Goal: Task Accomplishment & Management: Manage account settings

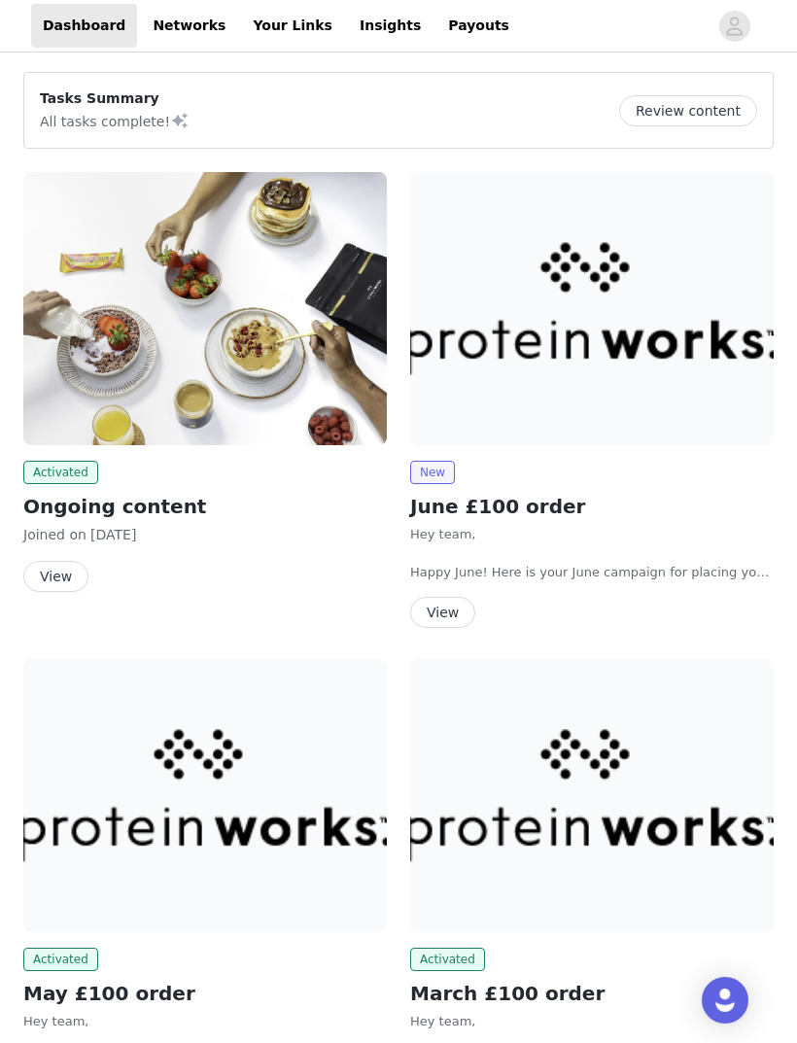
click at [451, 617] on button "View" at bounding box center [442, 612] width 65 height 31
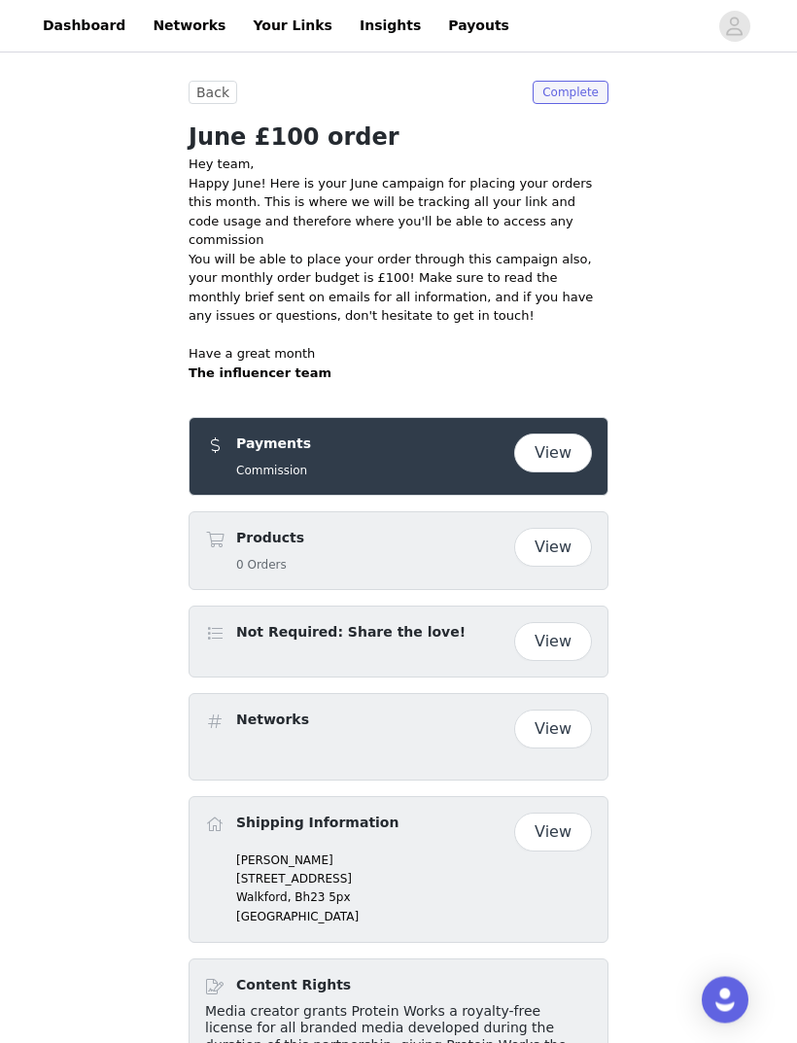
scroll to position [221, 0]
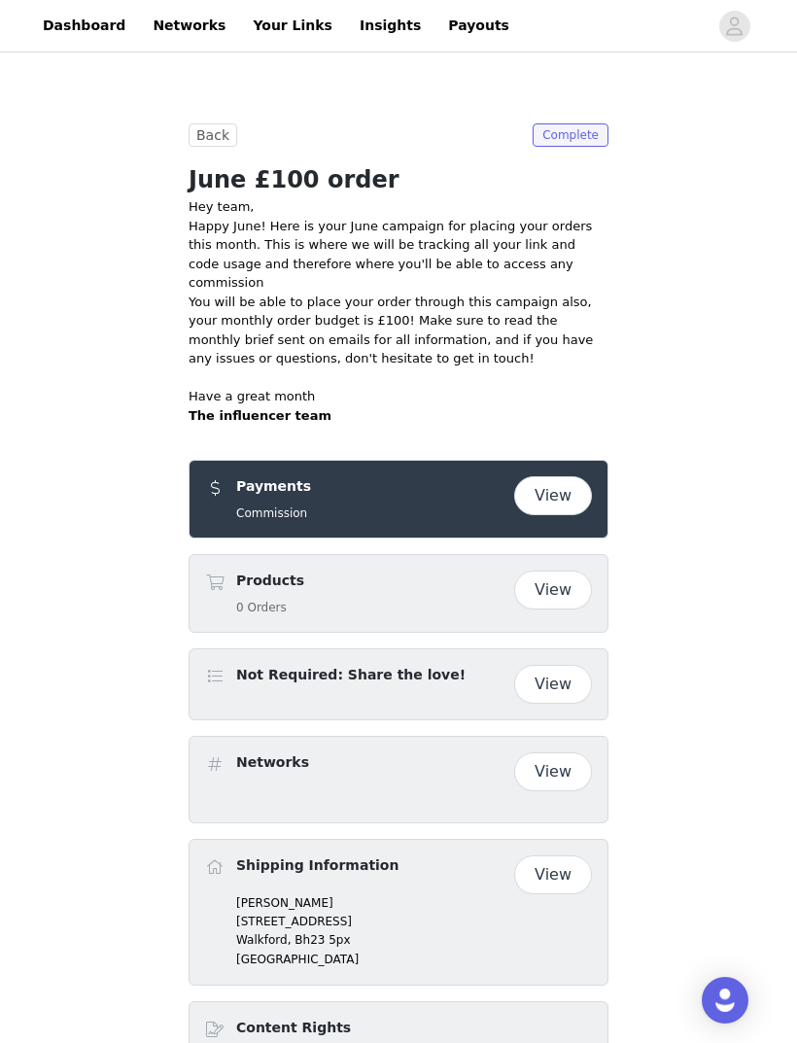
click at [554, 476] on button "View" at bounding box center [553, 495] width 78 height 39
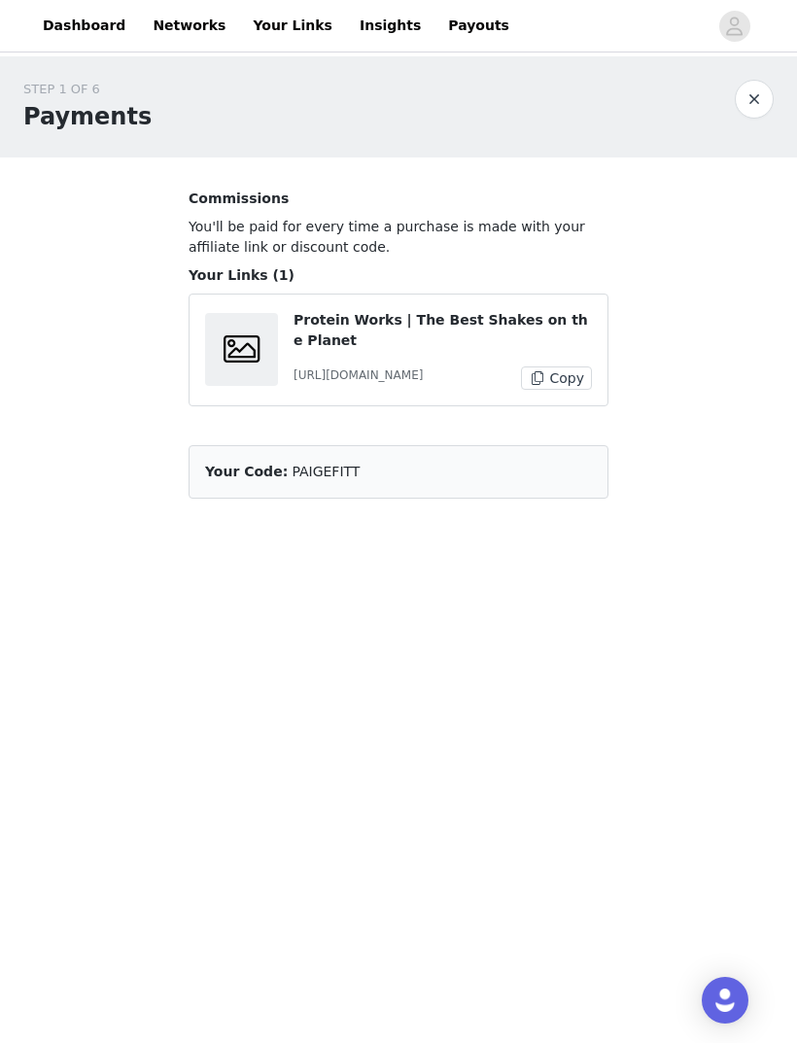
click at [423, 366] on p "https://glnk.io/y3xq9/paigenyoungyoung" at bounding box center [358, 374] width 129 height 17
click at [419, 488] on article "Your Code: PAIGEFITT" at bounding box center [399, 471] width 420 height 53
click at [752, 89] on button "button" at bounding box center [754, 99] width 39 height 39
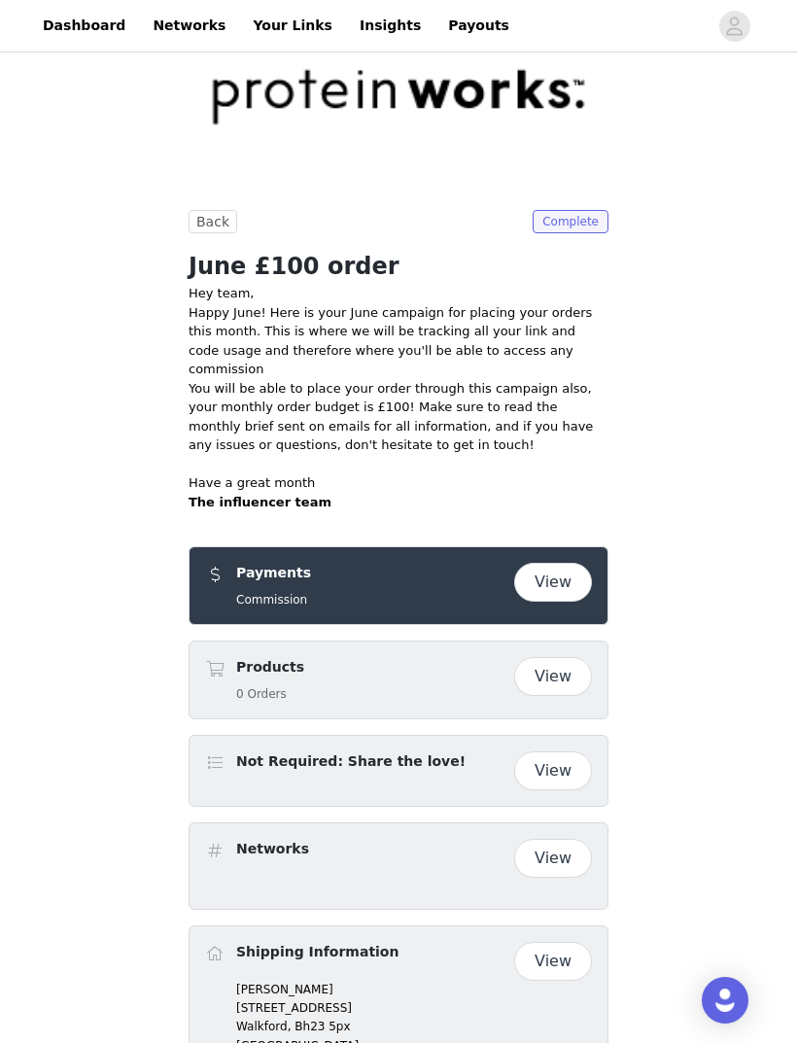
scroll to position [154, 0]
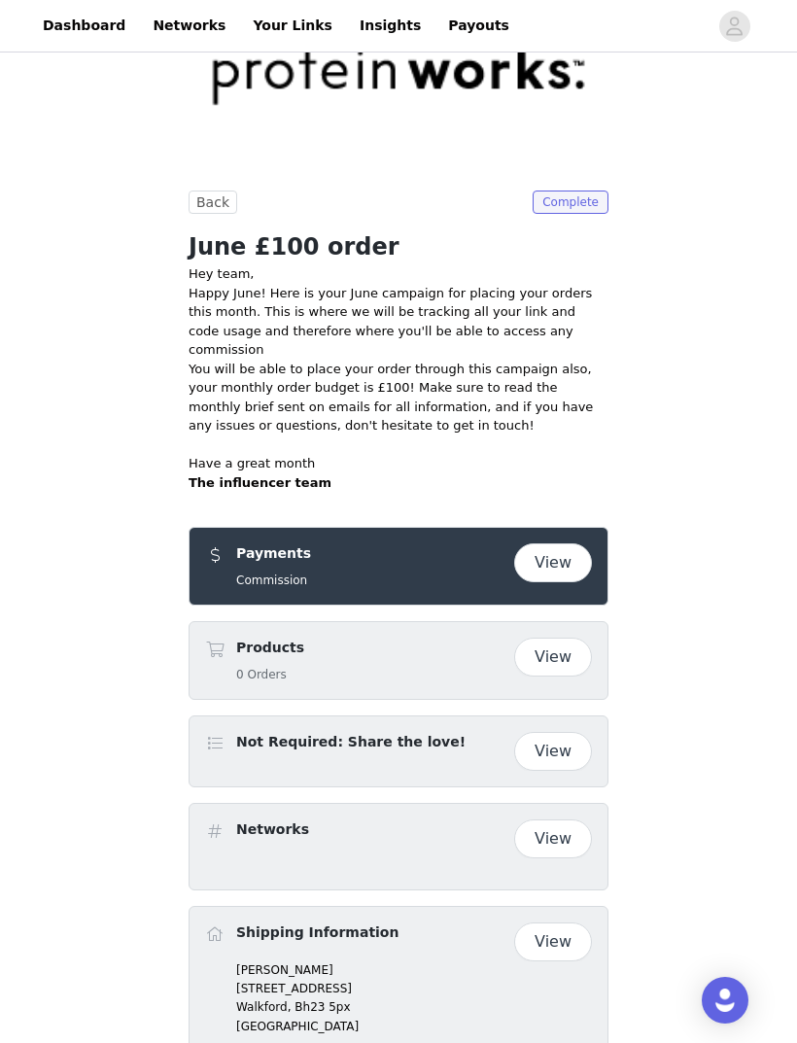
click at [540, 647] on button "View" at bounding box center [553, 657] width 78 height 39
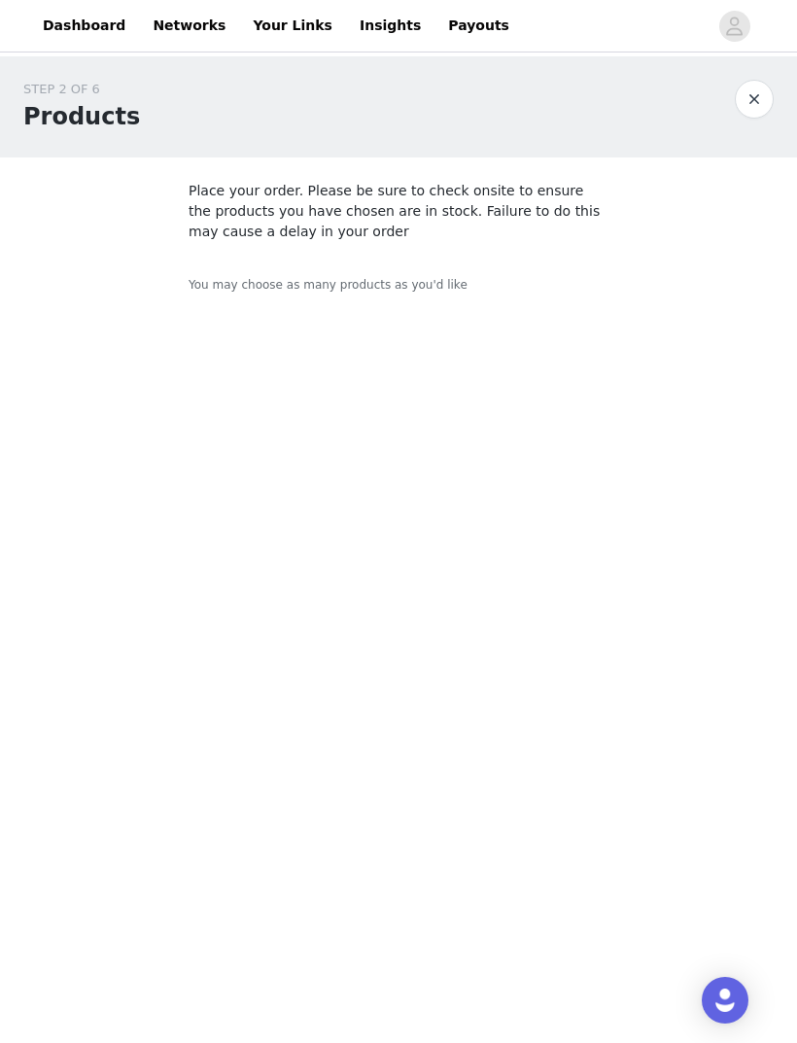
click at [469, 297] on section "Place your order. Please be sure to check onsite to ensure the products you hav…" at bounding box center [398, 237] width 467 height 160
click at [482, 239] on p "Place your order. Please be sure to check onsite to ensure the products you hav…" at bounding box center [399, 211] width 420 height 61
click at [414, 714] on body "Dashboard Networks Your Links Insights Payouts STEP 2 OF 6 Products Place your …" at bounding box center [398, 521] width 797 height 1043
click at [741, 110] on button "button" at bounding box center [754, 99] width 39 height 39
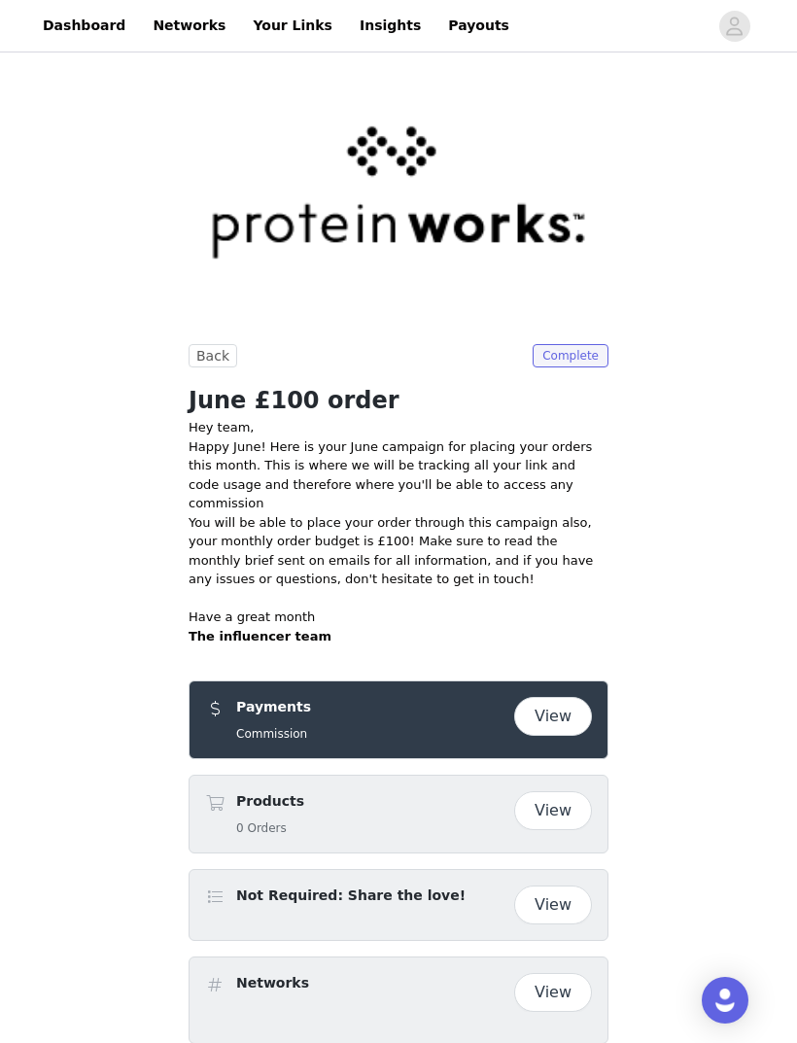
scroll to position [36, 0]
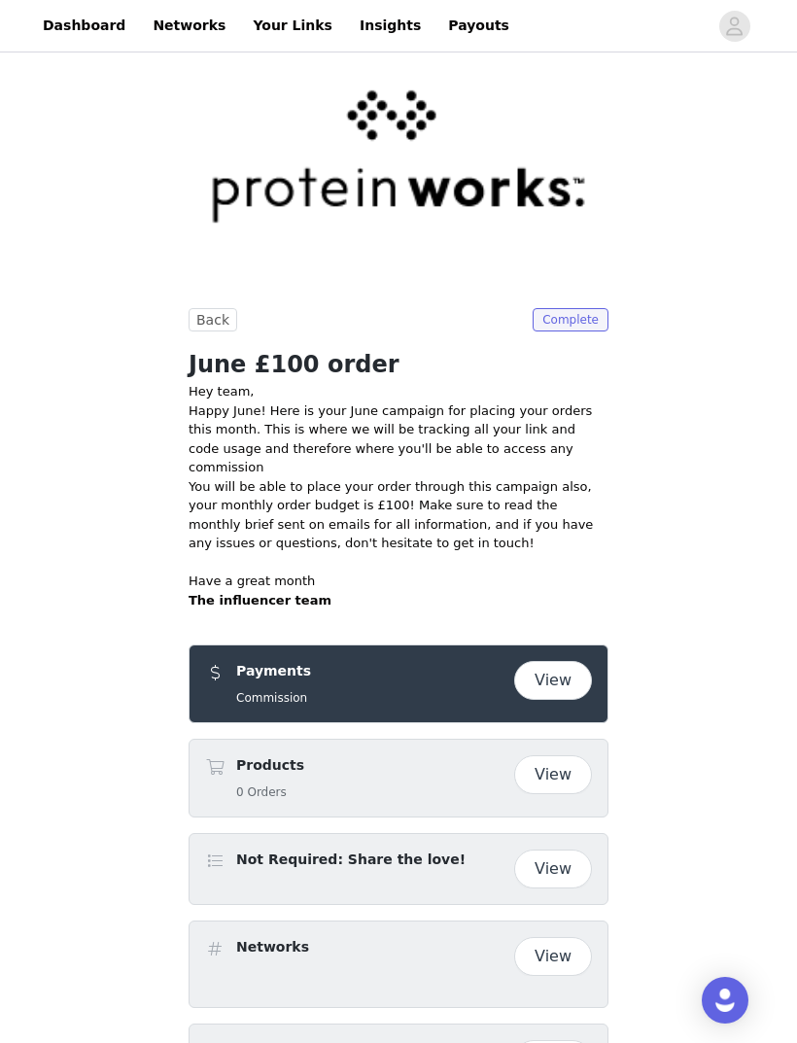
click at [565, 330] on span "Complete" at bounding box center [571, 319] width 76 height 23
click at [586, 328] on span "Complete" at bounding box center [571, 319] width 76 height 23
click at [173, 319] on section "Back Complete June £100 order Hey team, Happy June! Here is your June campaign …" at bounding box center [398, 934] width 467 height 1253
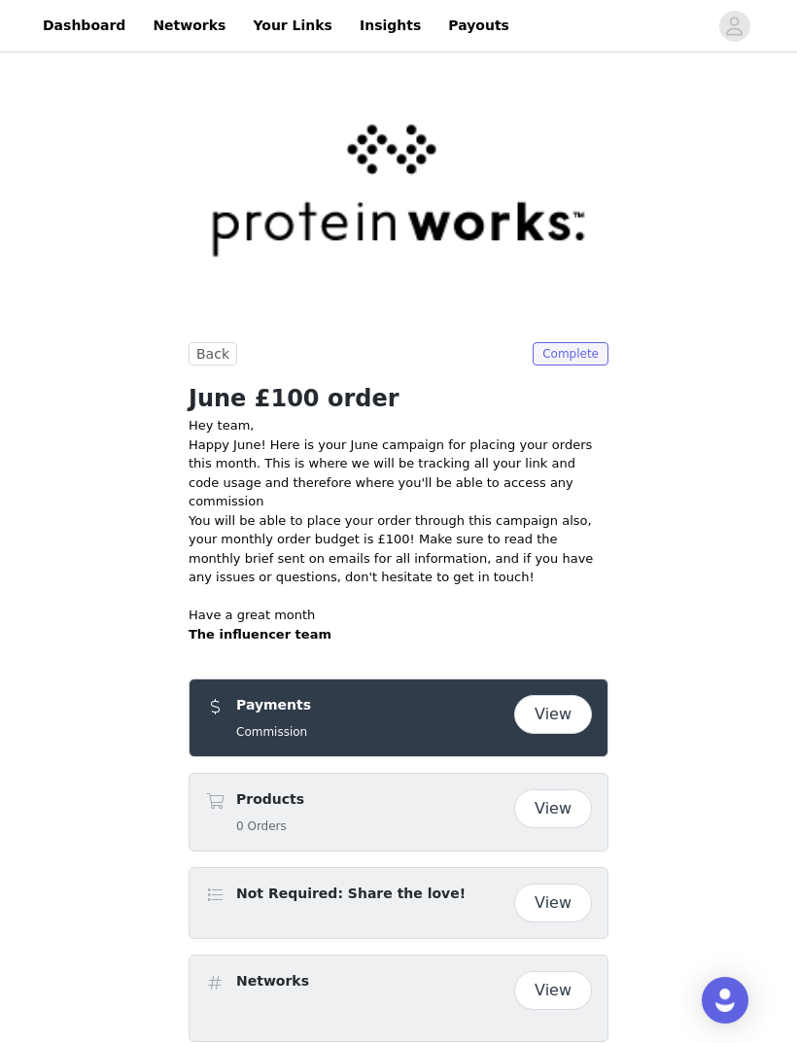
scroll to position [0, 0]
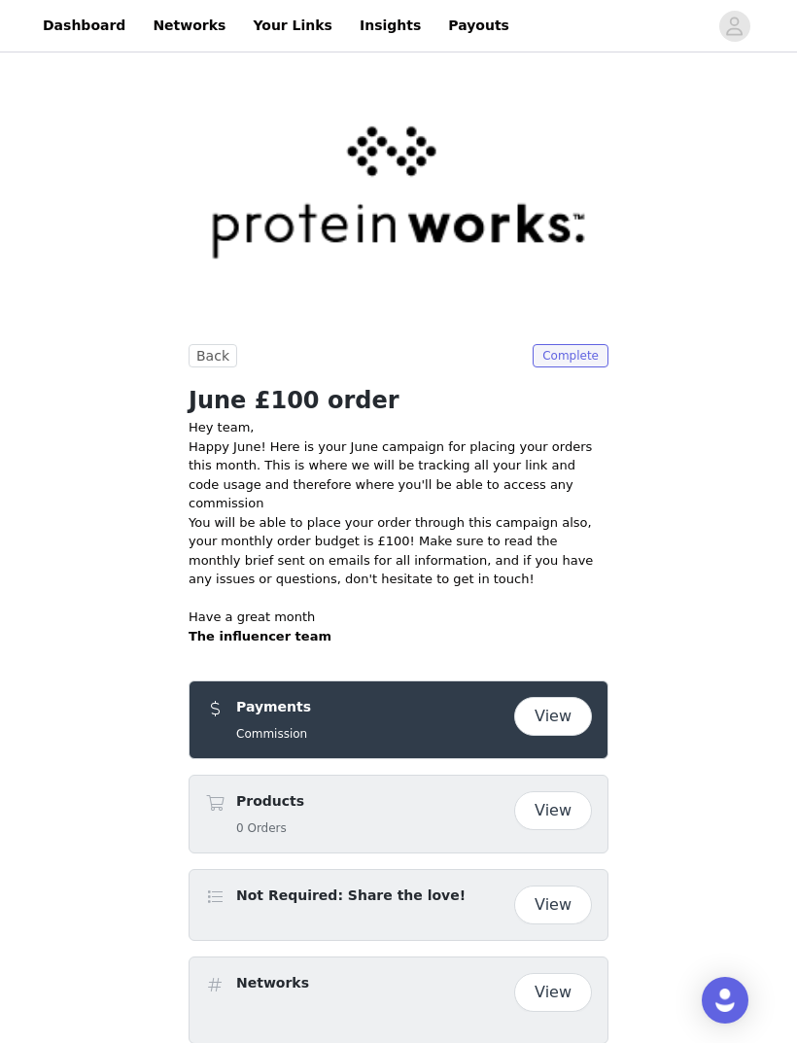
click at [198, 365] on button "Back" at bounding box center [213, 355] width 49 height 23
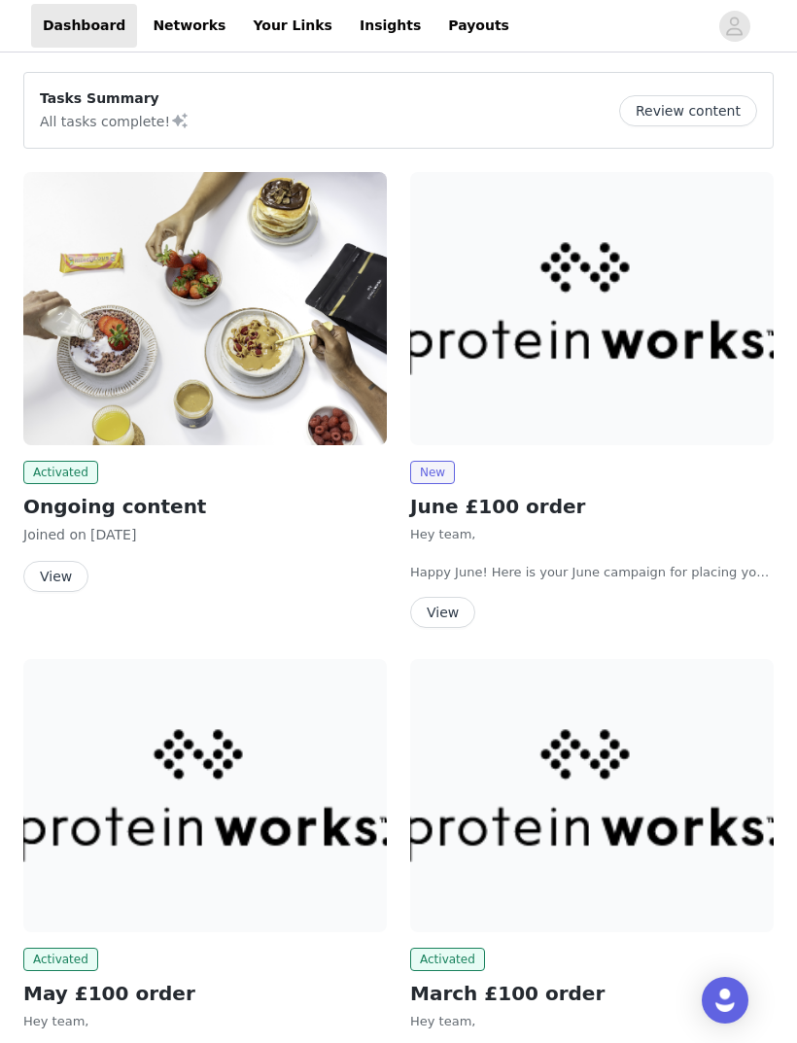
click at [216, 364] on img at bounding box center [205, 308] width 364 height 273
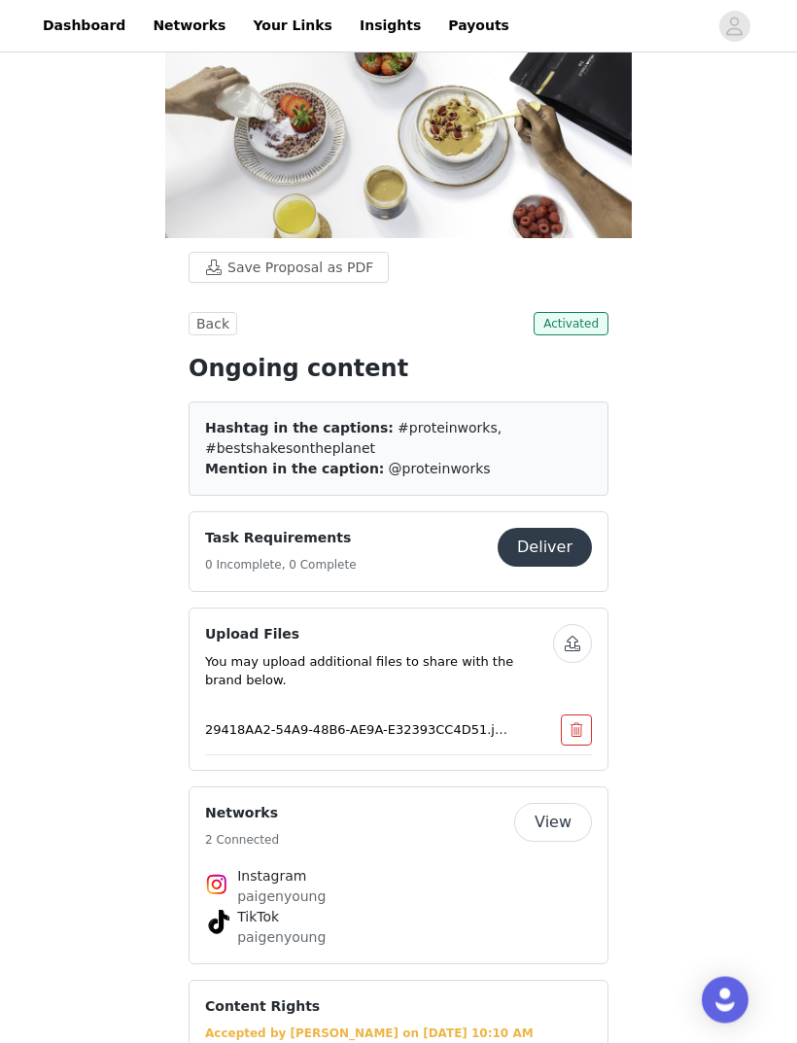
scroll to position [122, 0]
click at [540, 553] on button "Deliver" at bounding box center [545, 547] width 94 height 39
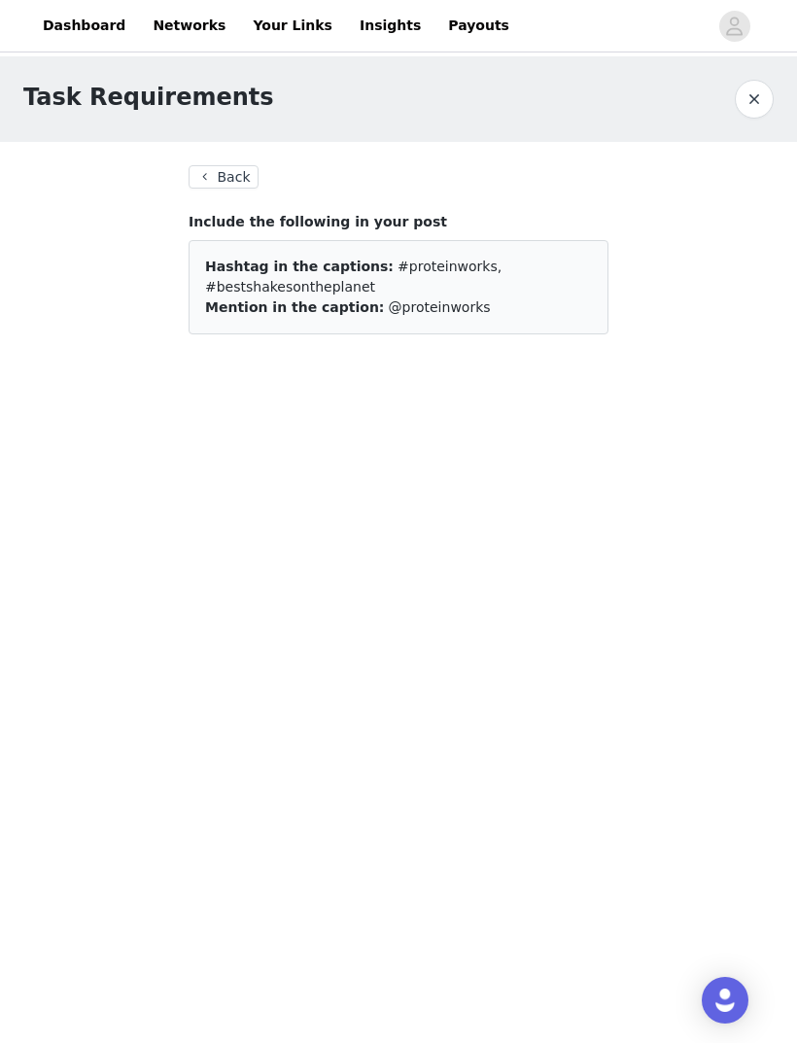
click at [749, 109] on button "button" at bounding box center [754, 99] width 39 height 39
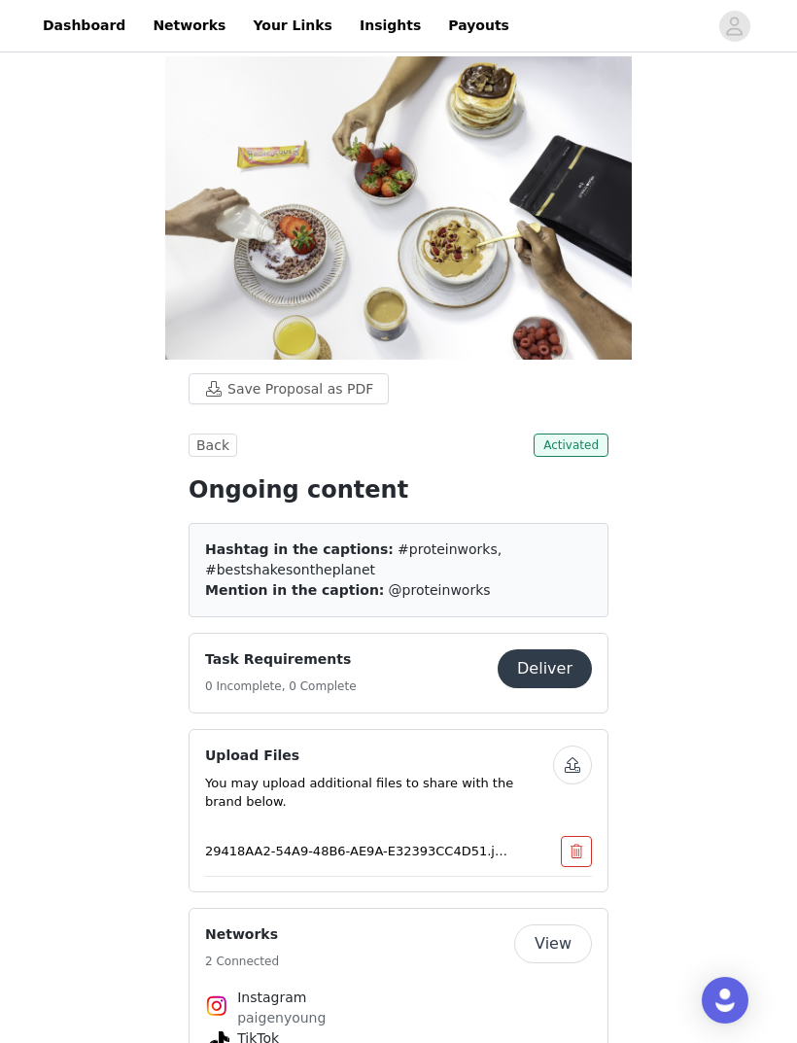
click at [221, 441] on button "Back" at bounding box center [213, 445] width 49 height 23
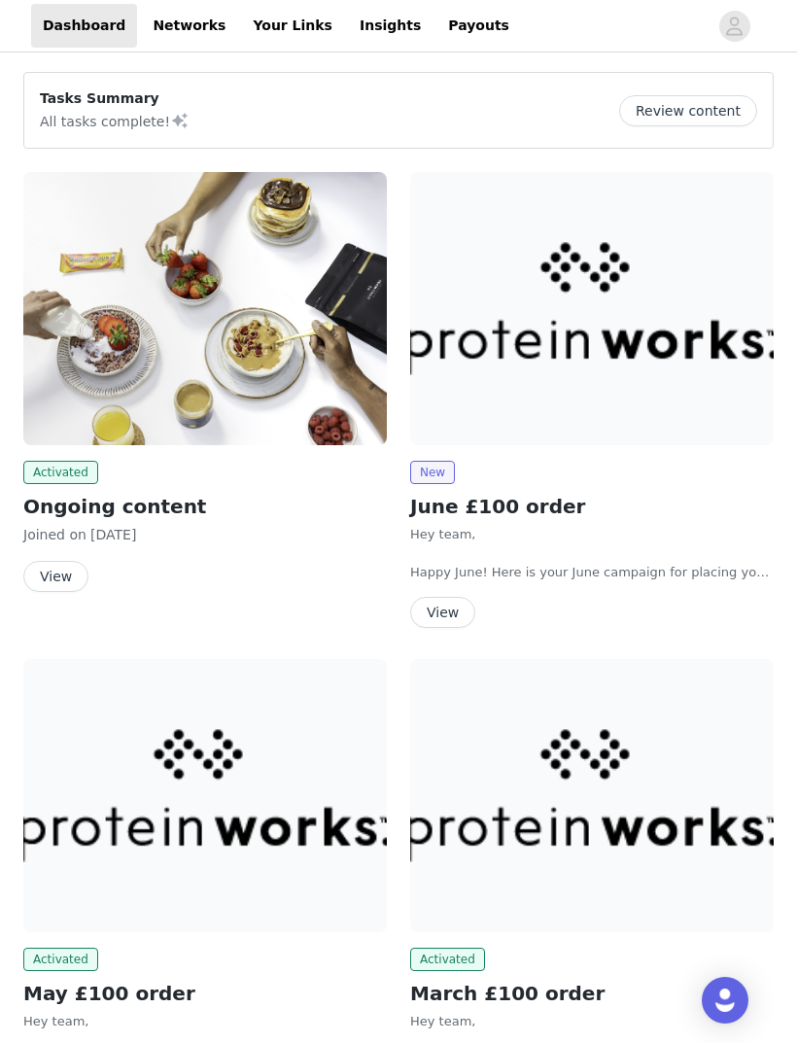
click at [702, 116] on button "Review content" at bounding box center [688, 110] width 138 height 31
click at [718, 114] on button "Review content" at bounding box center [688, 110] width 138 height 31
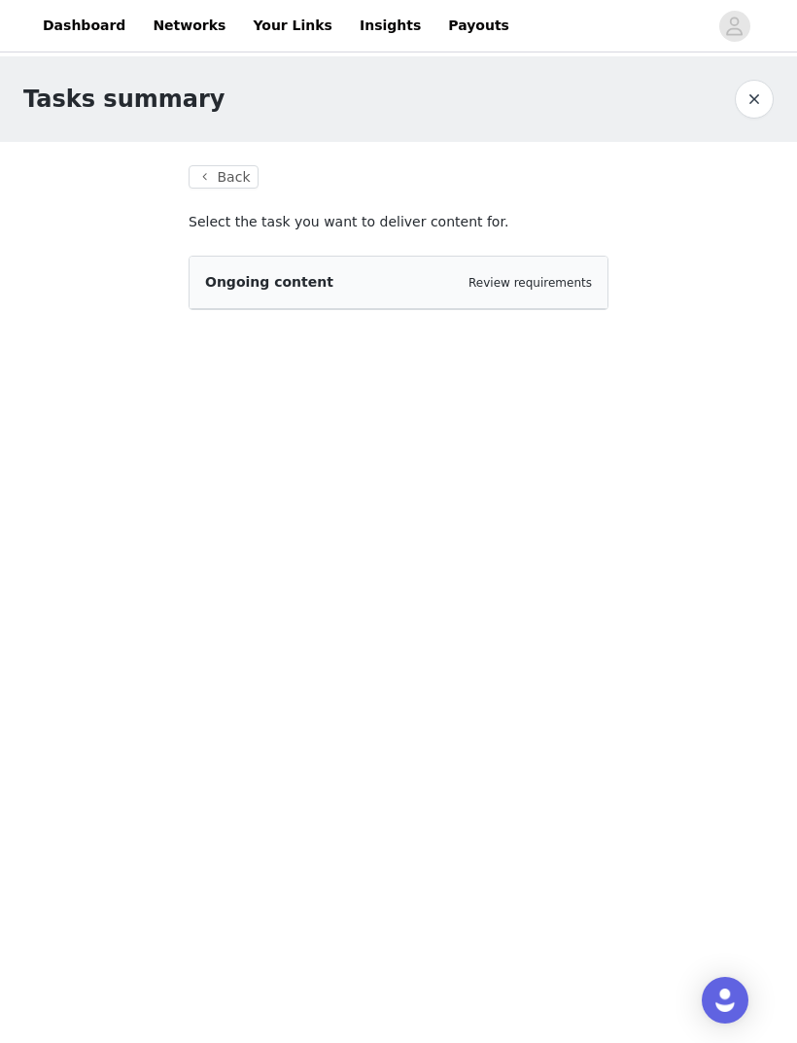
click at [559, 287] on link "Review requirements" at bounding box center [530, 283] width 123 height 14
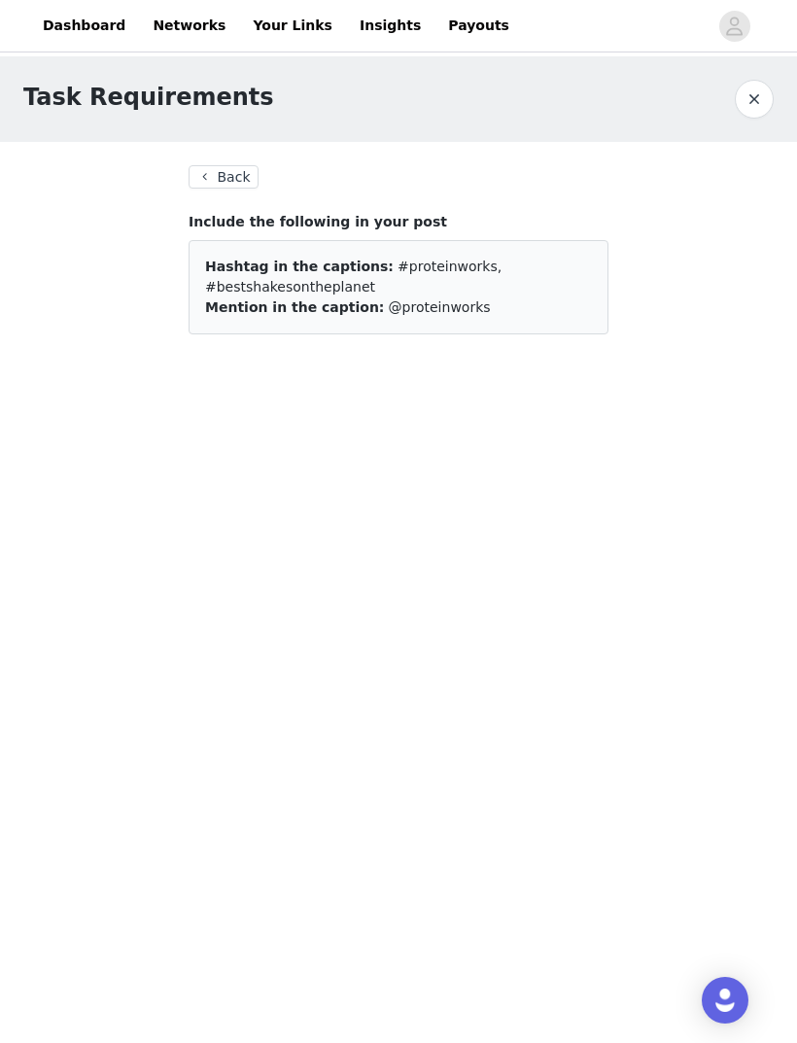
click at [753, 108] on button "button" at bounding box center [754, 99] width 39 height 39
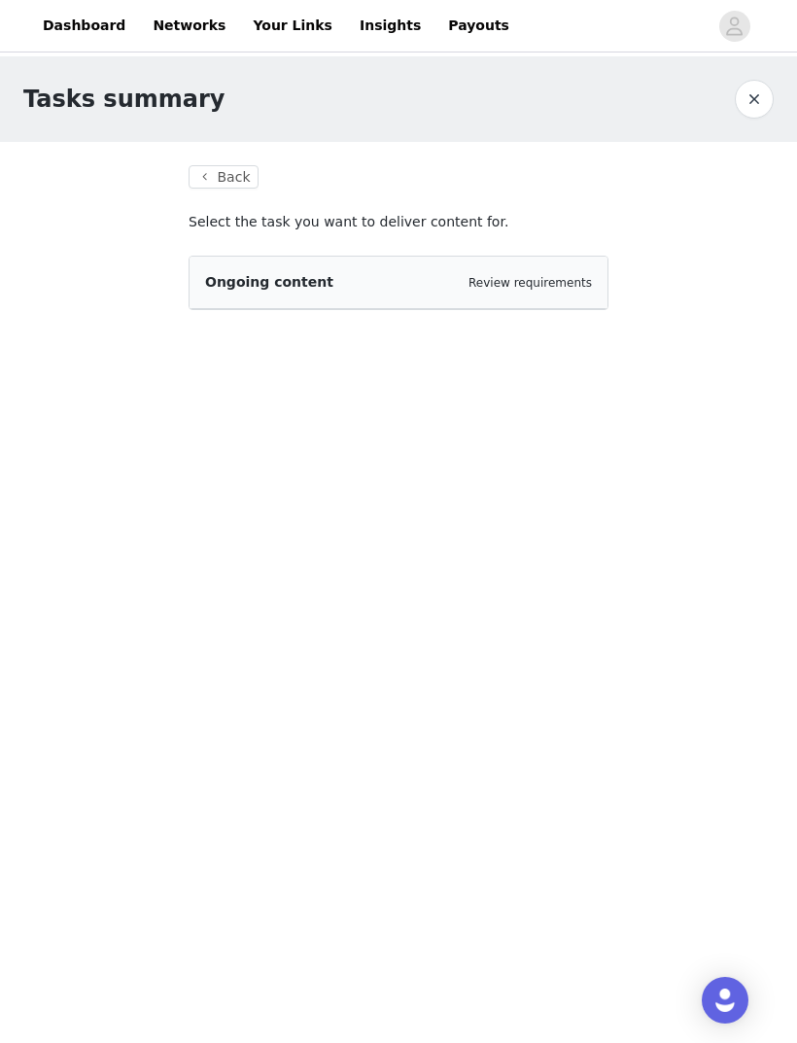
click at [758, 118] on button "button" at bounding box center [754, 99] width 39 height 39
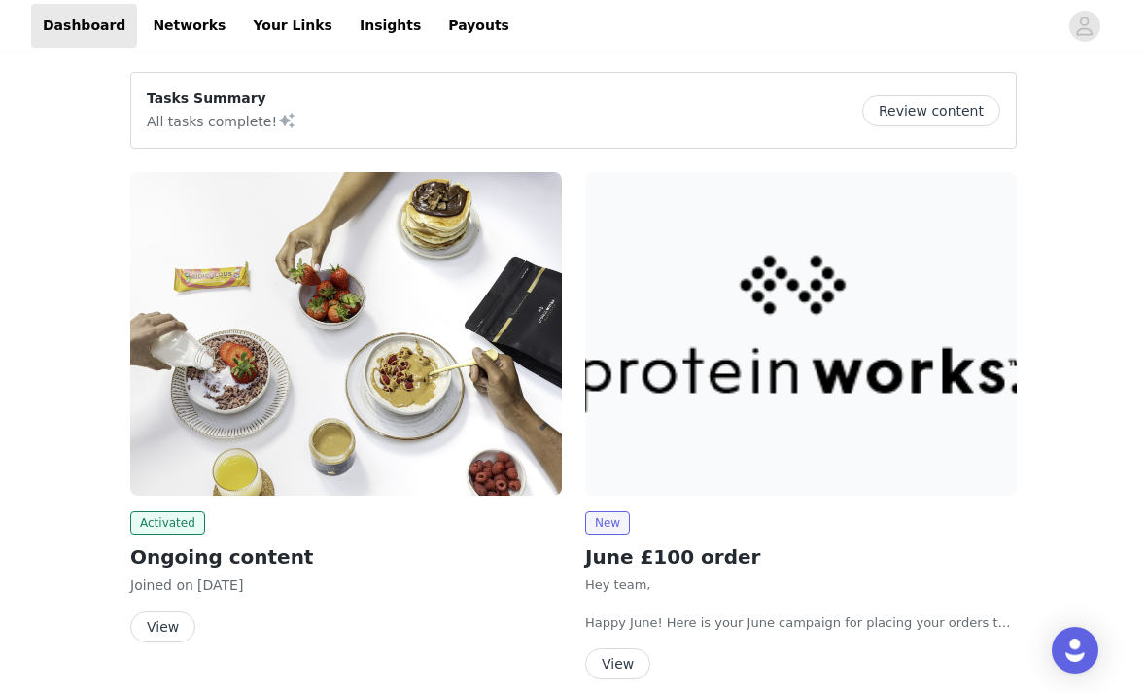
click at [796, 13] on div at bounding box center [789, 26] width 537 height 44
